Goal: Transaction & Acquisition: Subscribe to service/newsletter

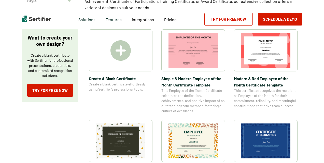
scroll to position [80, 0]
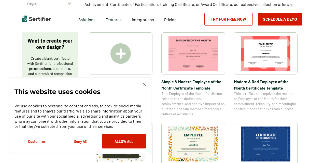
scroll to position [85, 0]
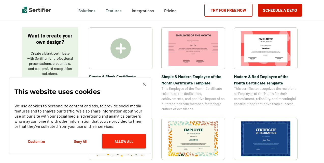
click at [120, 141] on button "Allow All" at bounding box center [124, 141] width 44 height 15
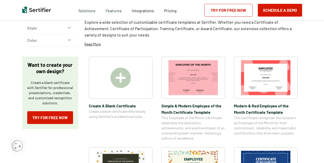
scroll to position [61, 0]
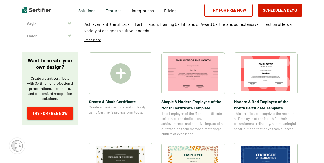
click at [57, 112] on link "Try for Free Now" at bounding box center [50, 113] width 46 height 13
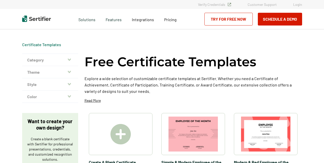
scroll to position [61, 0]
